Goal: Find specific page/section: Find specific page/section

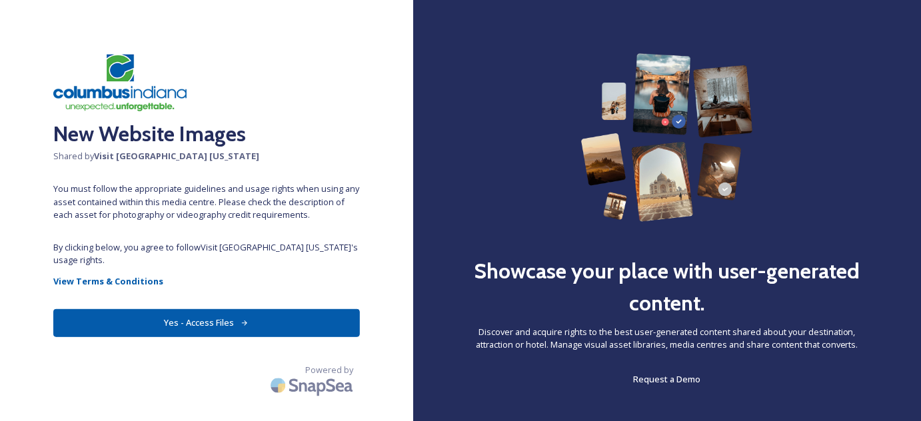
click at [152, 309] on button "Yes - Access Files" at bounding box center [206, 322] width 307 height 27
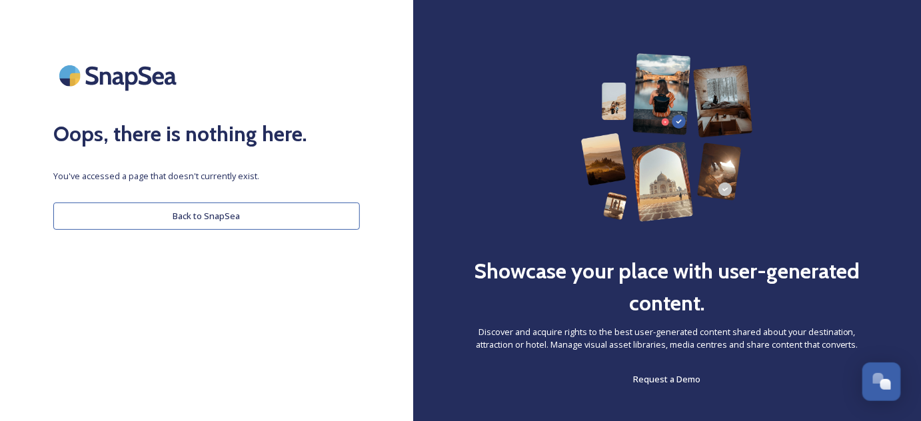
click at [240, 212] on button "Back to SnapSea" at bounding box center [206, 216] width 307 height 27
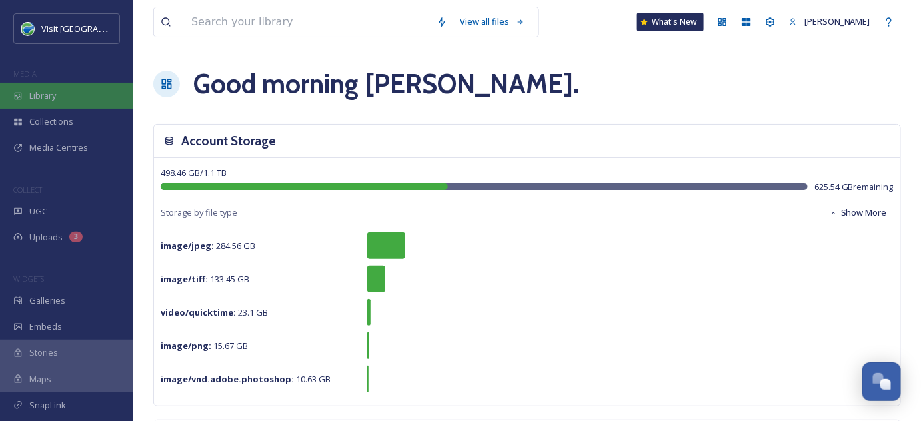
click at [41, 93] on span "Library" at bounding box center [42, 95] width 27 height 13
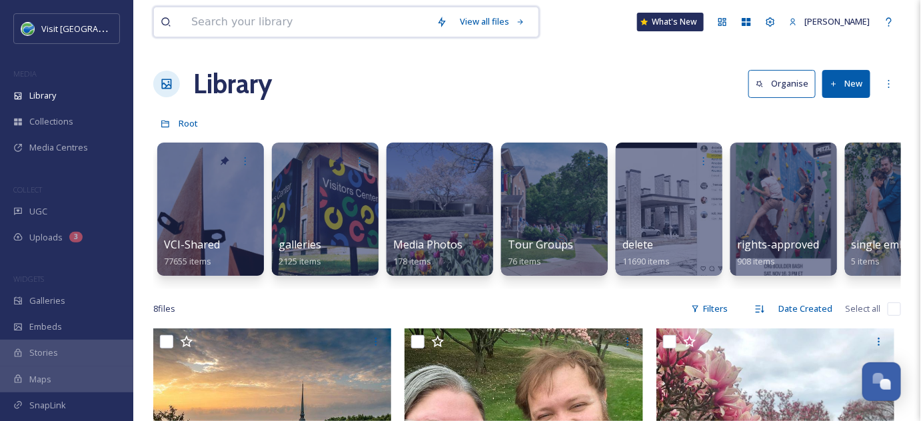
click at [289, 25] on input at bounding box center [307, 21] width 245 height 29
type input "gift shop"
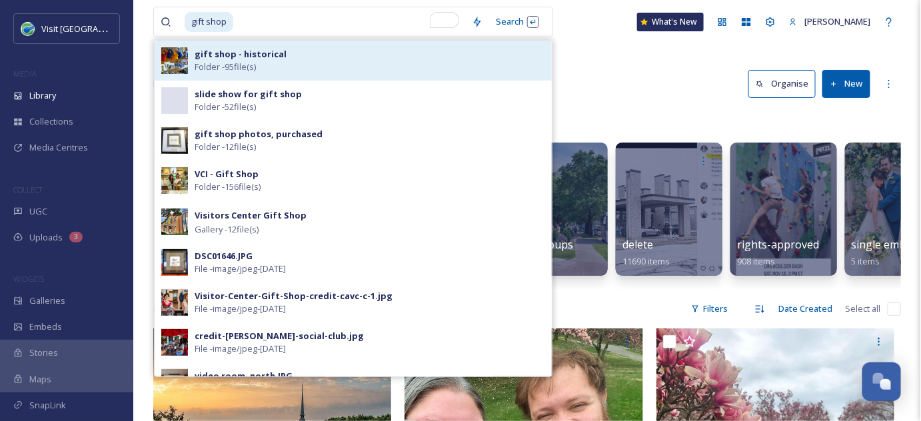
click at [285, 63] on div "gift shop - historical Folder - 95 file(s)" at bounding box center [370, 60] width 351 height 25
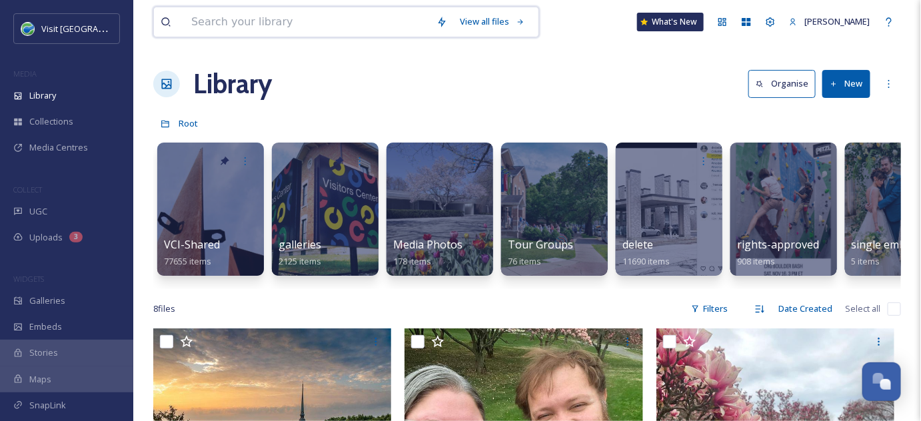
click at [195, 23] on input at bounding box center [307, 21] width 245 height 29
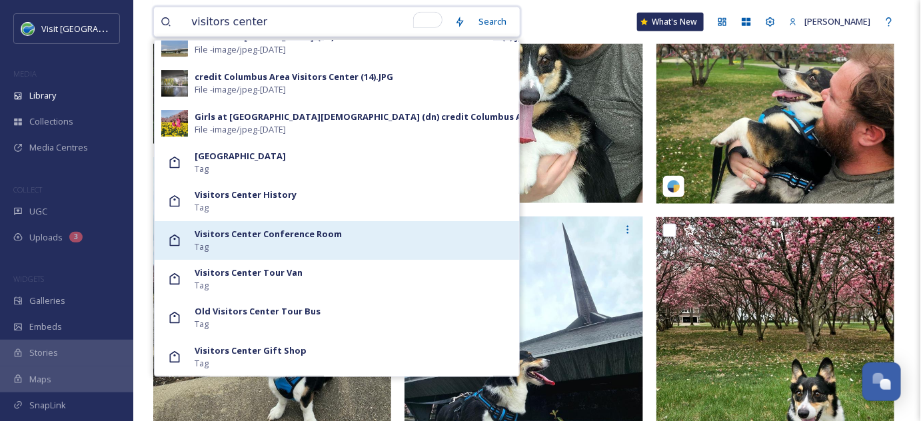
scroll to position [424, 0]
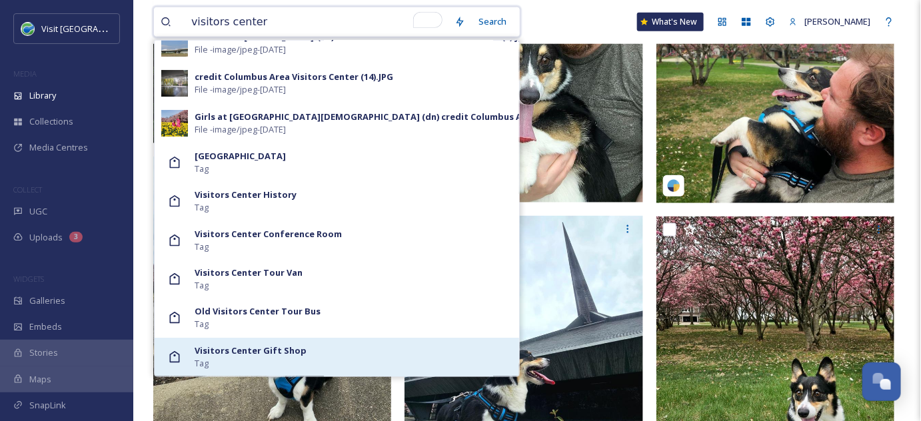
type input "visitors center"
click at [241, 349] on strong "Visitors Center Gift Shop" at bounding box center [251, 351] width 112 height 12
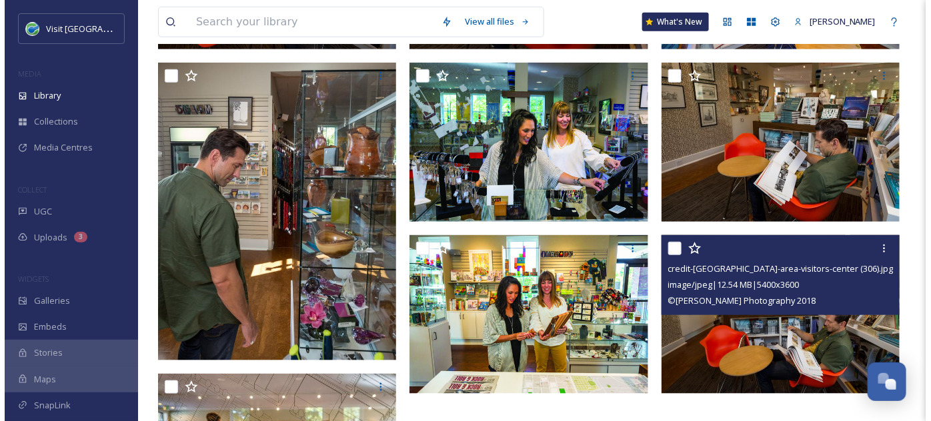
scroll to position [303, 0]
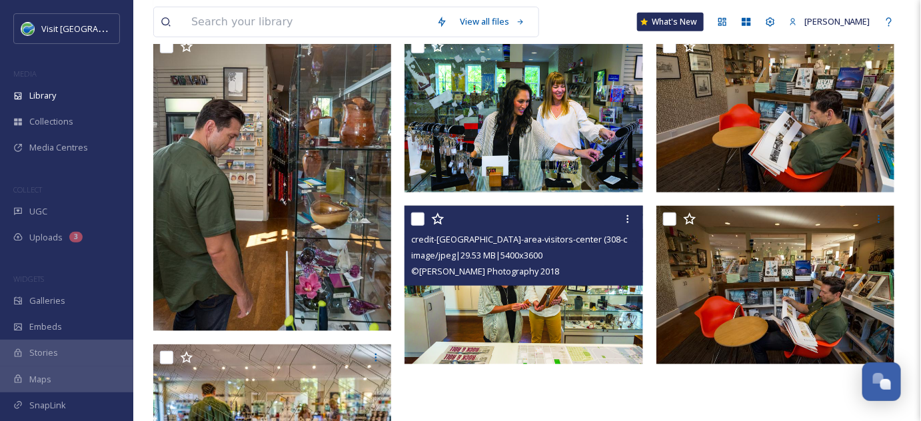
click at [507, 321] on img at bounding box center [524, 284] width 239 height 159
